Goal: Task Accomplishment & Management: Use online tool/utility

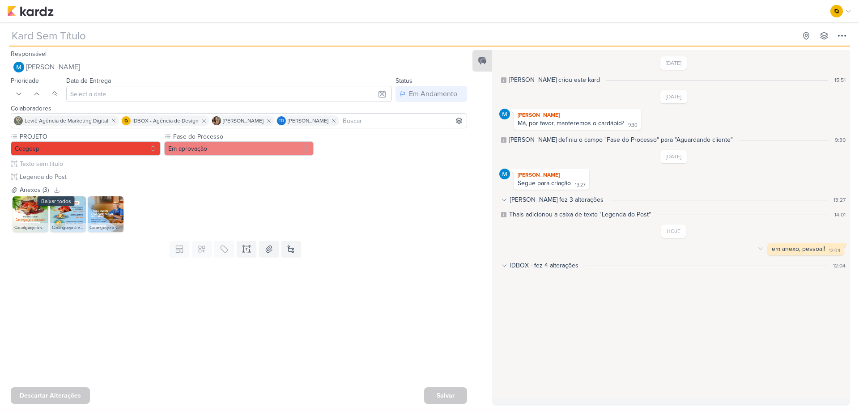
type input "ESPECIAIS DA SEMANA"
type input "13 de outubro de 2025 às 23:59"
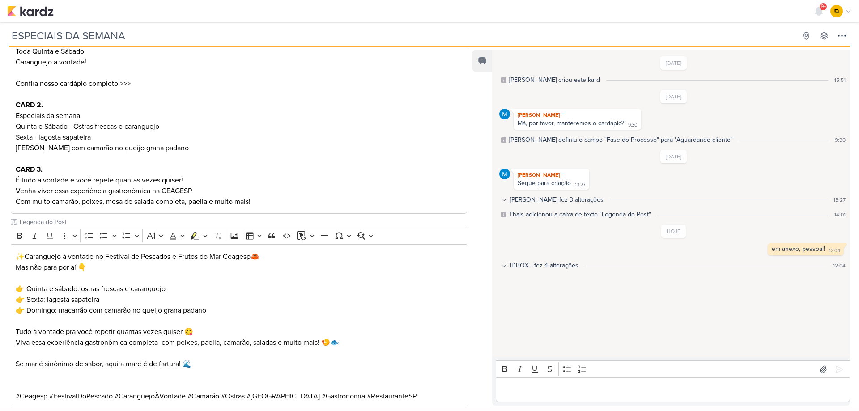
scroll to position [283, 0]
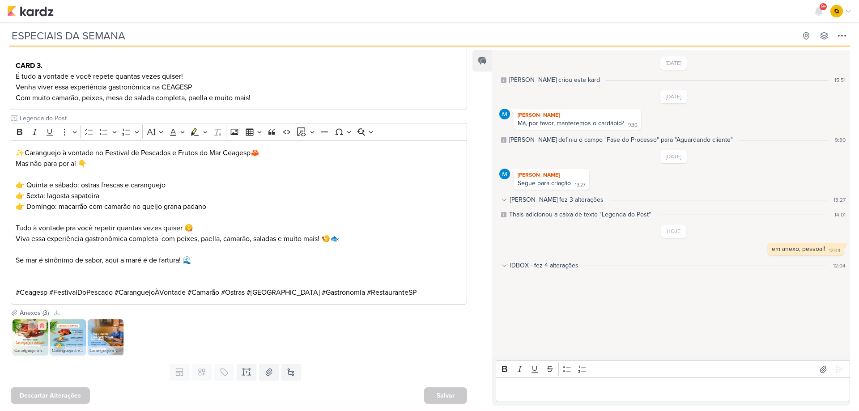
click at [41, 329] on button at bounding box center [42, 325] width 9 height 9
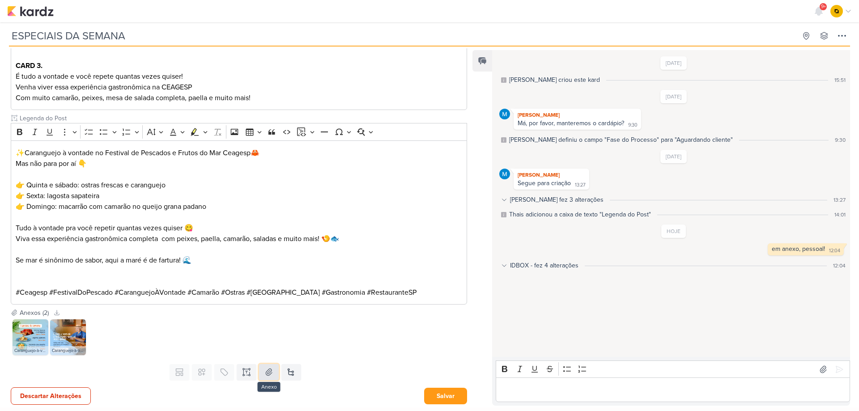
click at [273, 373] on button at bounding box center [269, 372] width 20 height 16
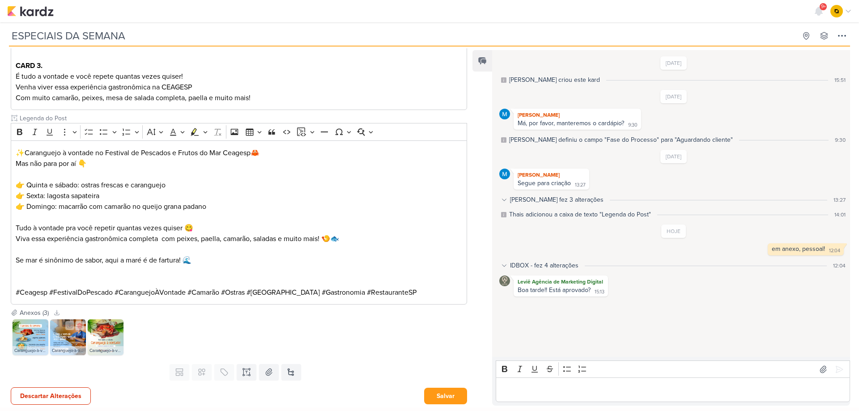
click at [94, 336] on img at bounding box center [106, 337] width 36 height 36
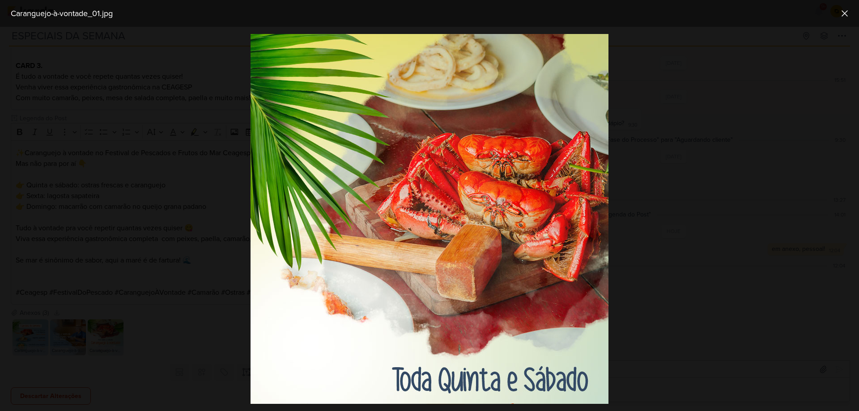
scroll to position [0, 0]
click at [116, 319] on div at bounding box center [429, 219] width 859 height 384
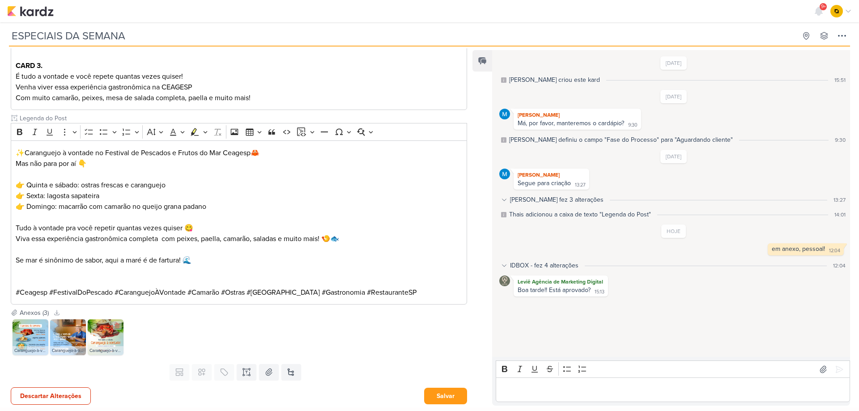
click at [108, 341] on img at bounding box center [106, 337] width 36 height 36
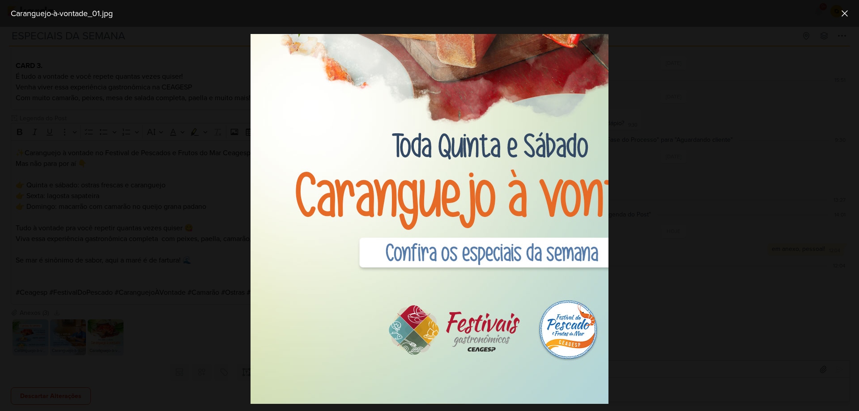
scroll to position [241, 0]
click at [187, 231] on div at bounding box center [429, 219] width 859 height 384
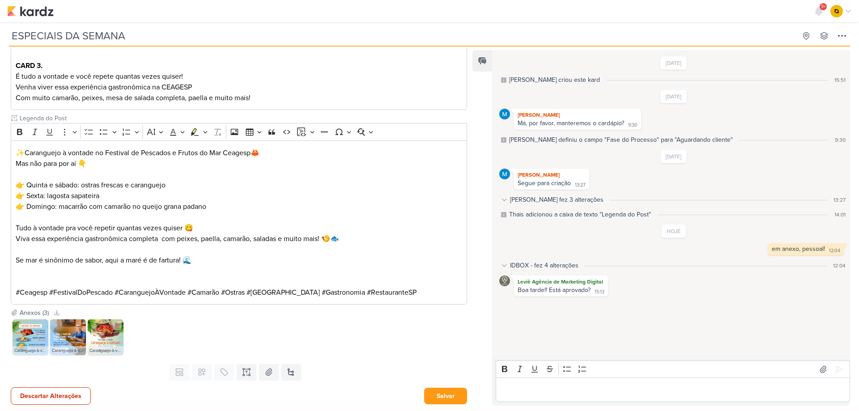
click at [108, 344] on img at bounding box center [106, 337] width 36 height 36
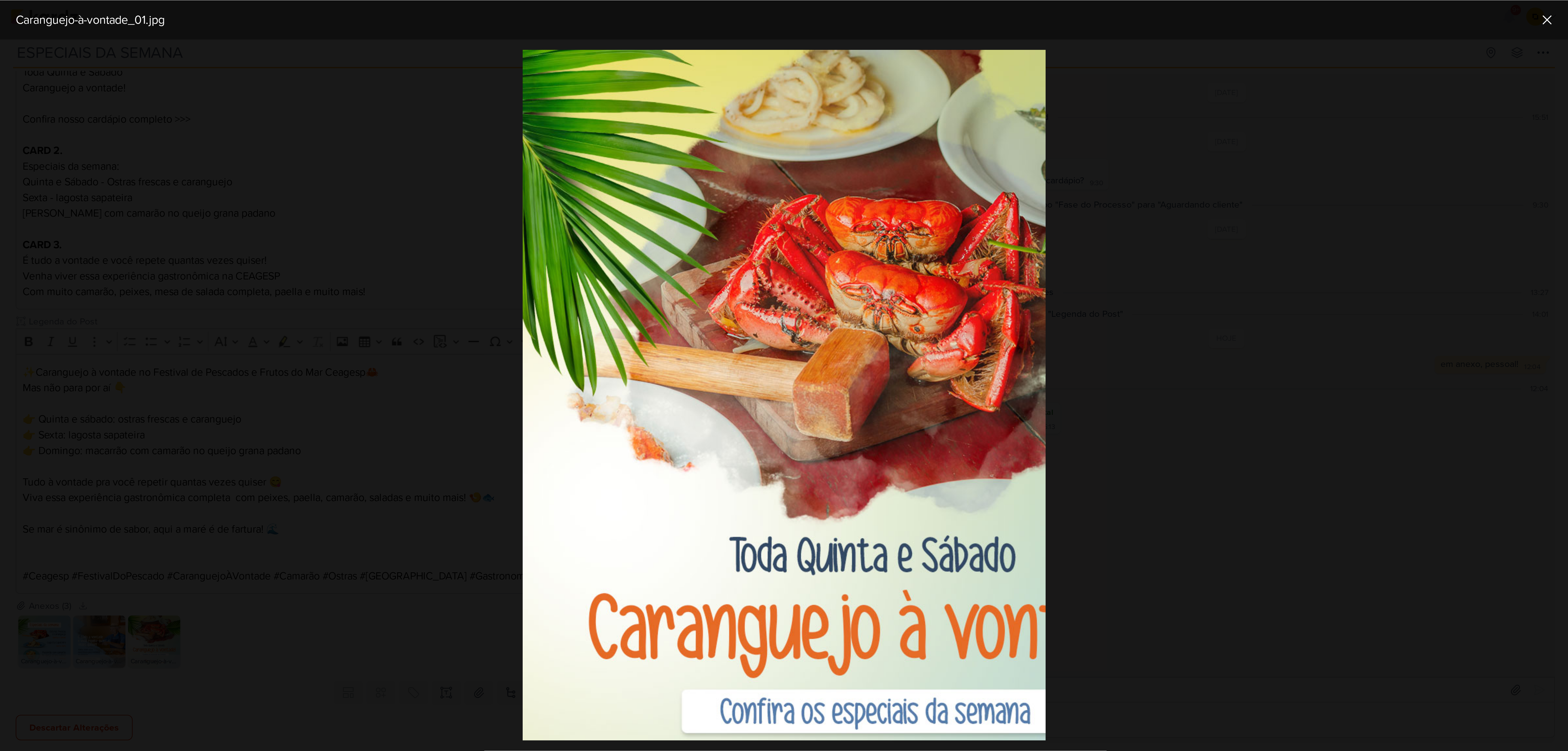
scroll to position [0, 0]
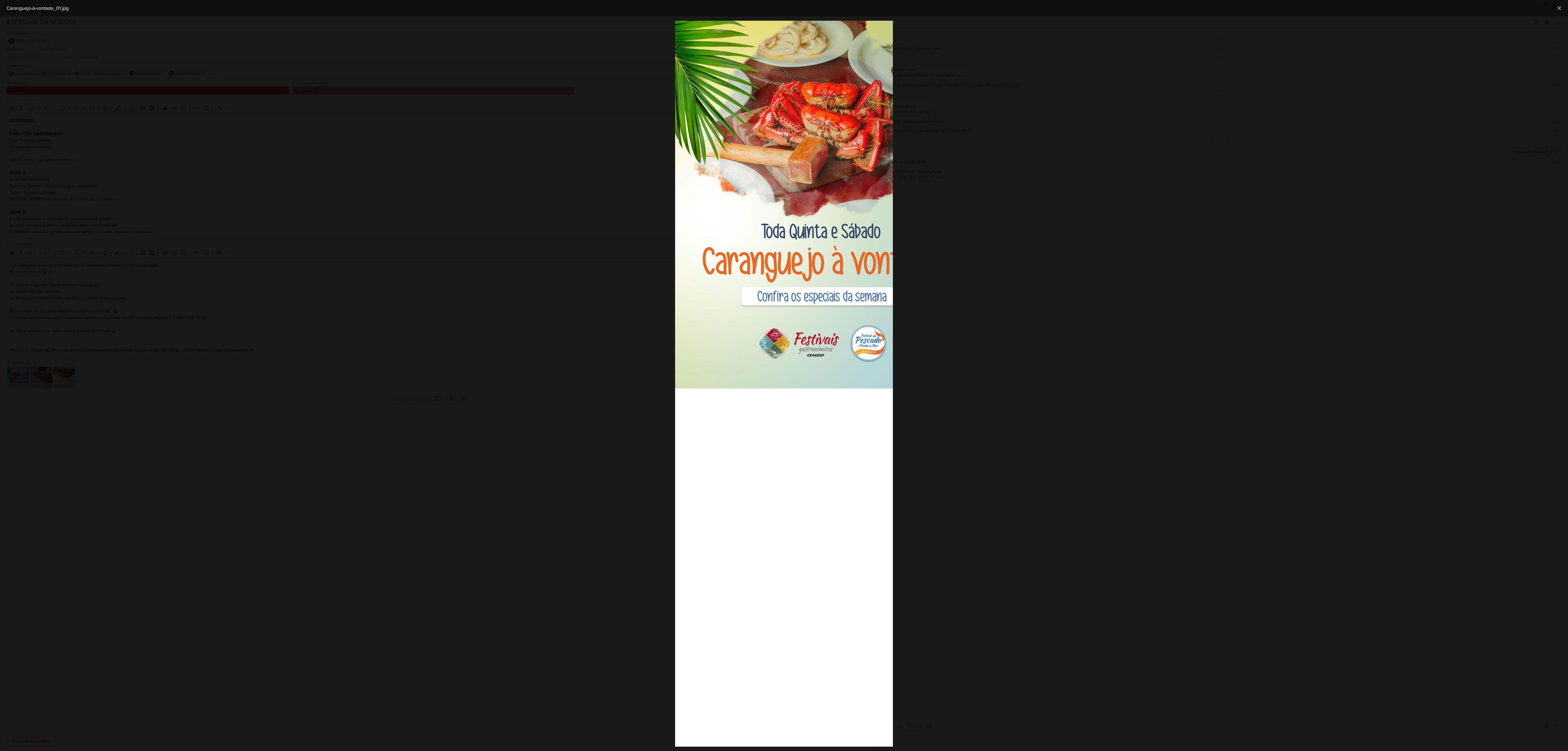
drag, startPoint x: 847, startPoint y: 263, endPoint x: 806, endPoint y: 266, distance: 41.1
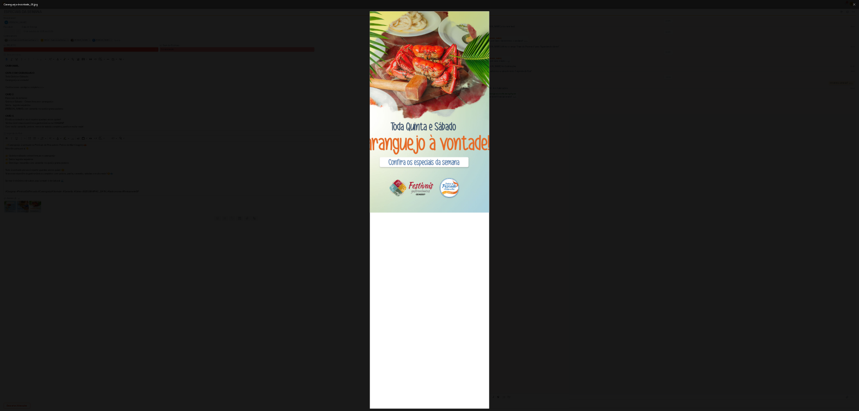
scroll to position [0, 64]
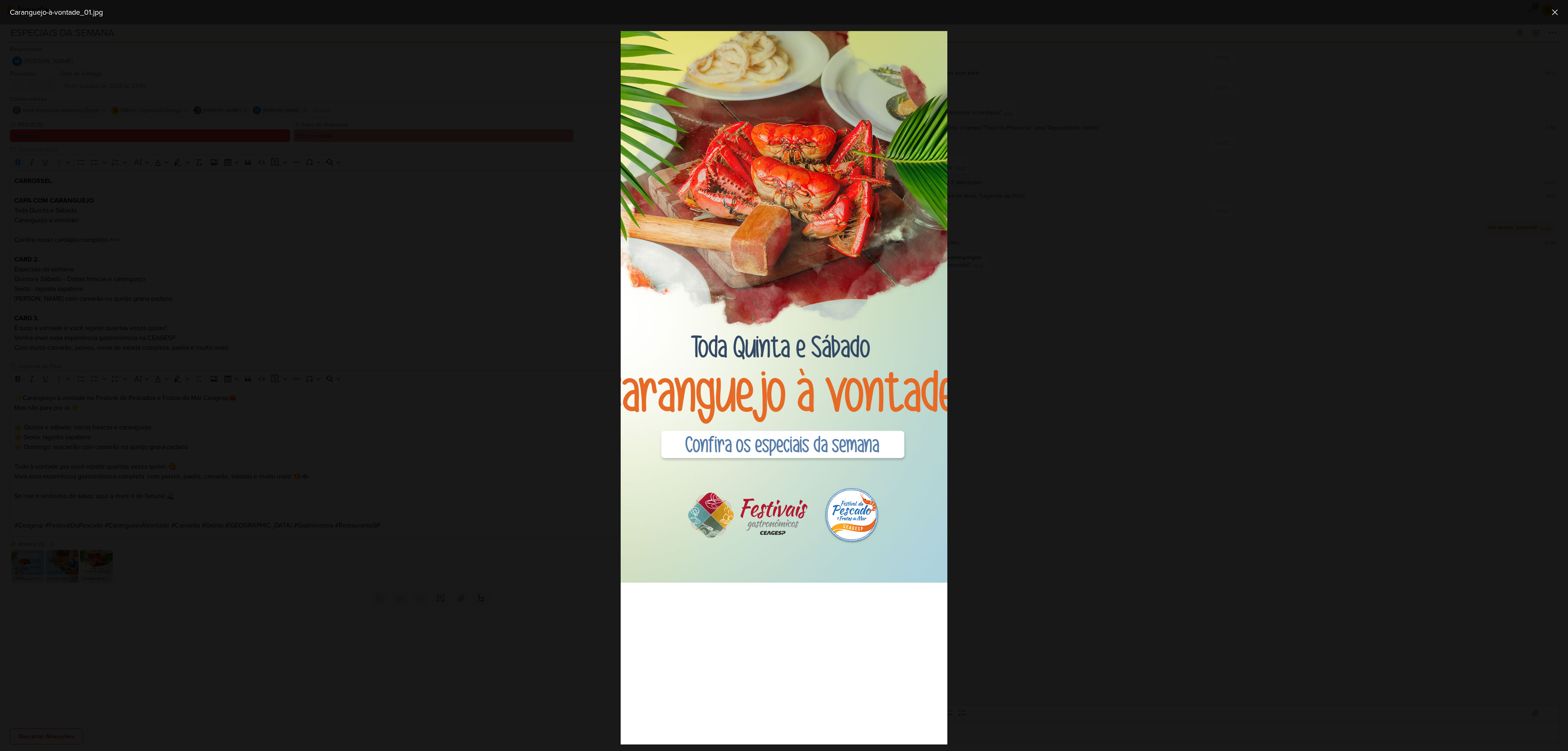
click at [380, 376] on div at bounding box center [784, 387] width 1568 height 726
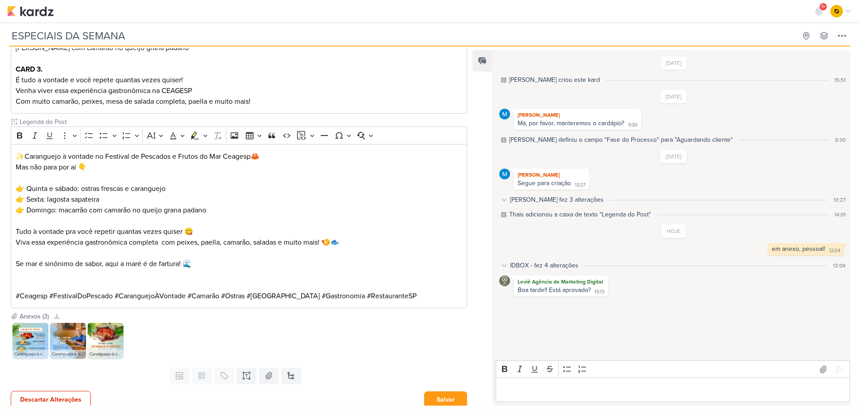
scroll to position [284, 0]
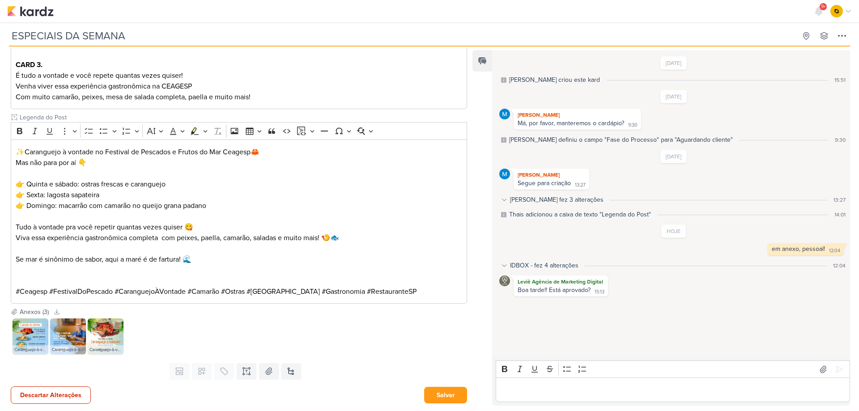
click at [107, 338] on img at bounding box center [106, 336] width 36 height 36
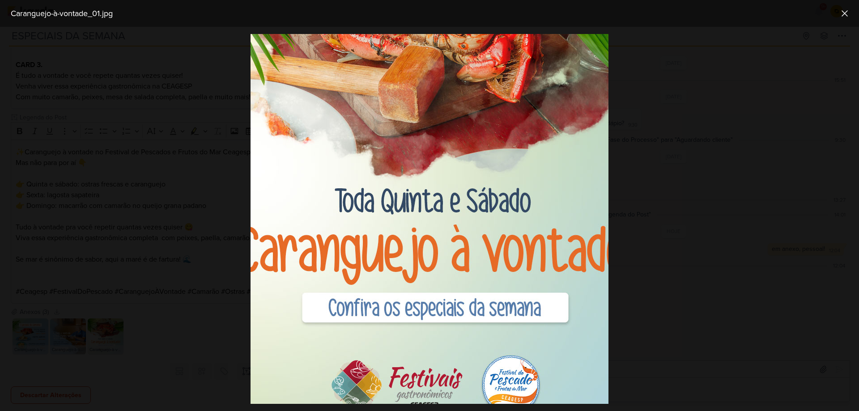
scroll to position [179, 55]
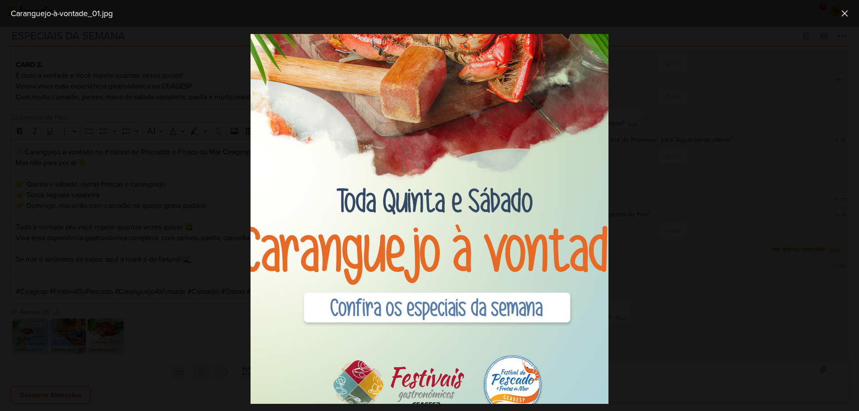
click at [679, 297] on div at bounding box center [429, 219] width 859 height 384
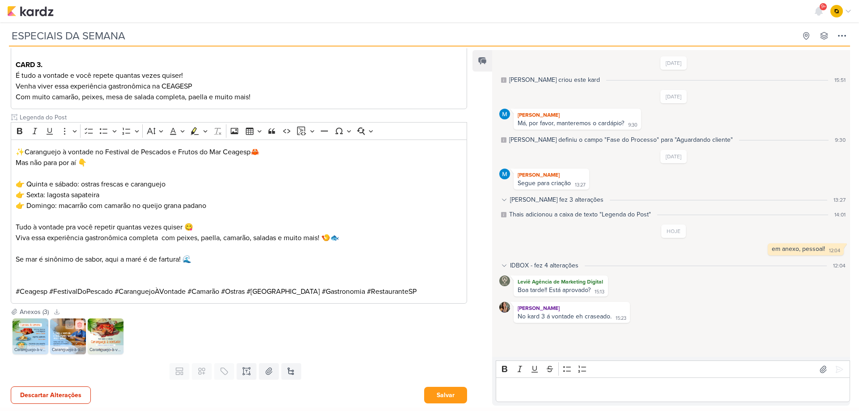
click at [79, 325] on icon at bounding box center [79, 325] width 6 height 6
click at [273, 369] on button at bounding box center [269, 371] width 20 height 16
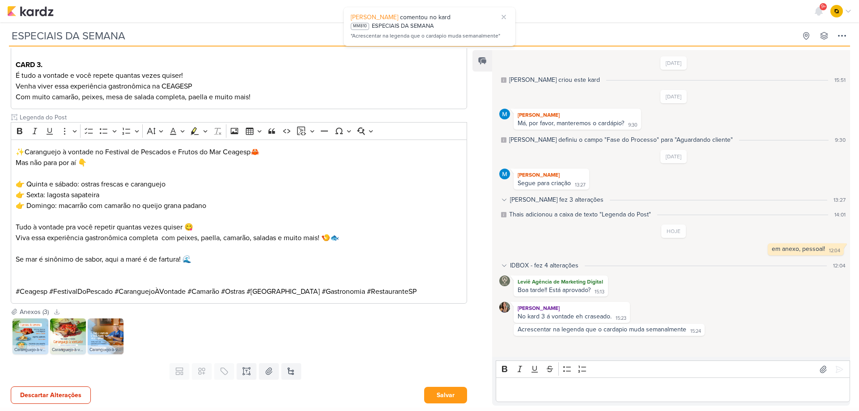
click at [573, 397] on div "Editor editing area: main" at bounding box center [673, 389] width 354 height 25
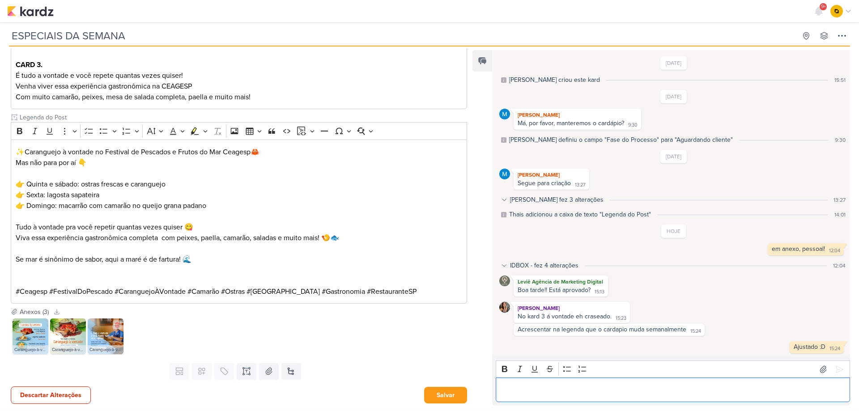
click at [106, 338] on img at bounding box center [106, 336] width 36 height 36
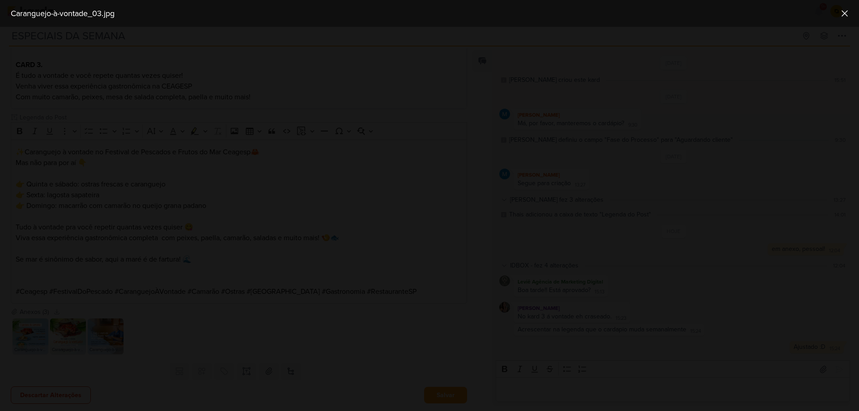
click at [107, 338] on div at bounding box center [429, 219] width 859 height 384
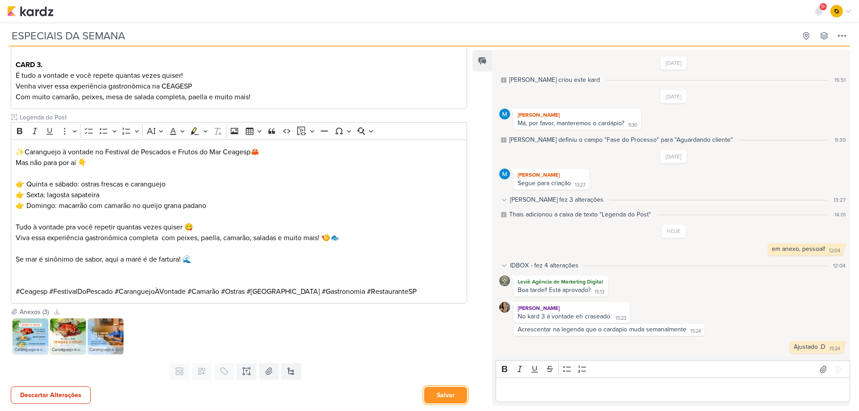
click at [444, 398] on button "Salvar" at bounding box center [445, 395] width 43 height 17
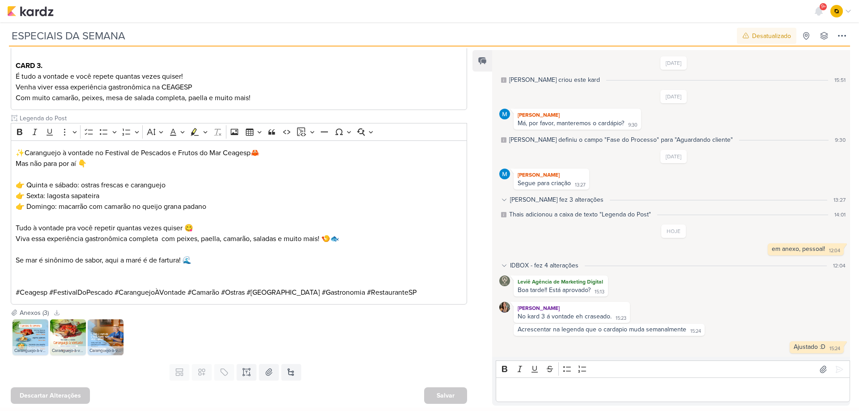
scroll to position [26, 0]
